Goal: Find specific page/section: Find specific page/section

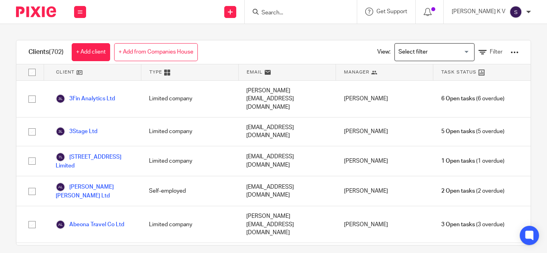
click at [406, 50] on input "Search for option" at bounding box center [433, 52] width 74 height 14
click at [298, 10] on input "Search" at bounding box center [297, 13] width 72 height 7
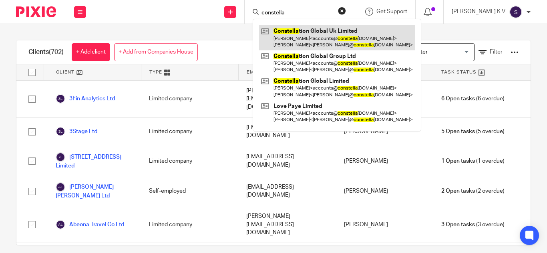
type input "constella"
click at [325, 48] on link at bounding box center [337, 37] width 156 height 25
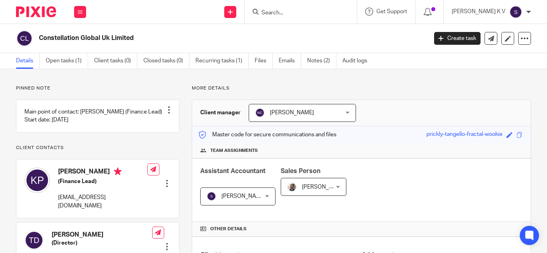
scroll to position [162, 0]
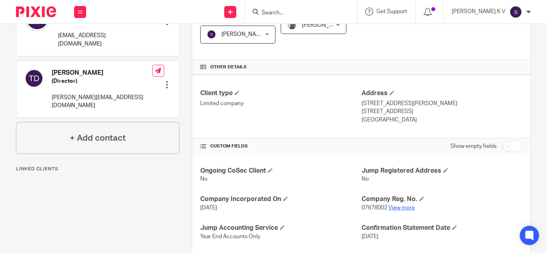
click at [396, 209] on link "View more" at bounding box center [401, 208] width 26 height 6
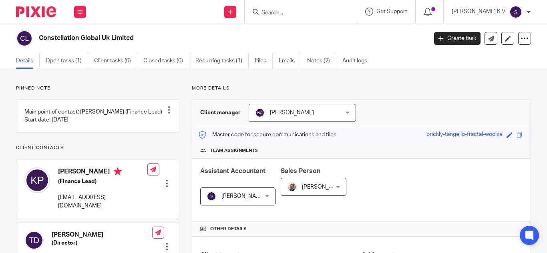
click at [302, 11] on input "Search" at bounding box center [297, 13] width 72 height 7
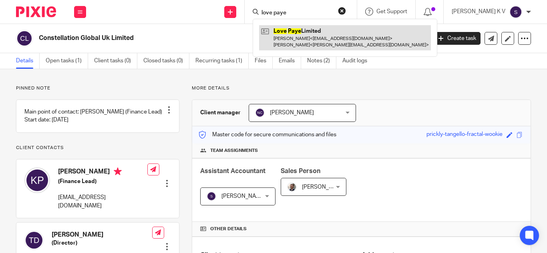
type input "love paye"
click at [340, 28] on link at bounding box center [345, 37] width 172 height 25
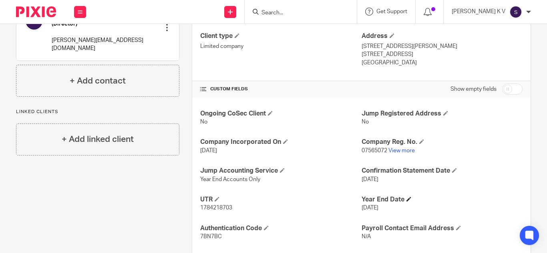
scroll to position [264, 0]
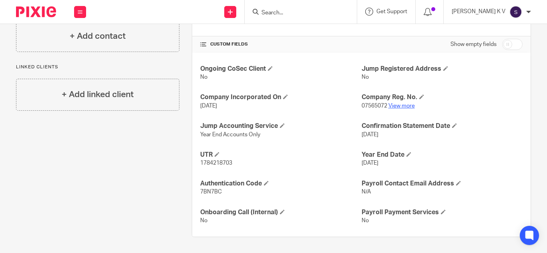
click at [395, 106] on link "View more" at bounding box center [401, 106] width 26 height 6
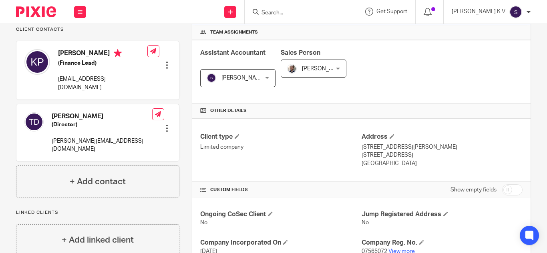
scroll to position [0, 0]
